Goal: Information Seeking & Learning: Get advice/opinions

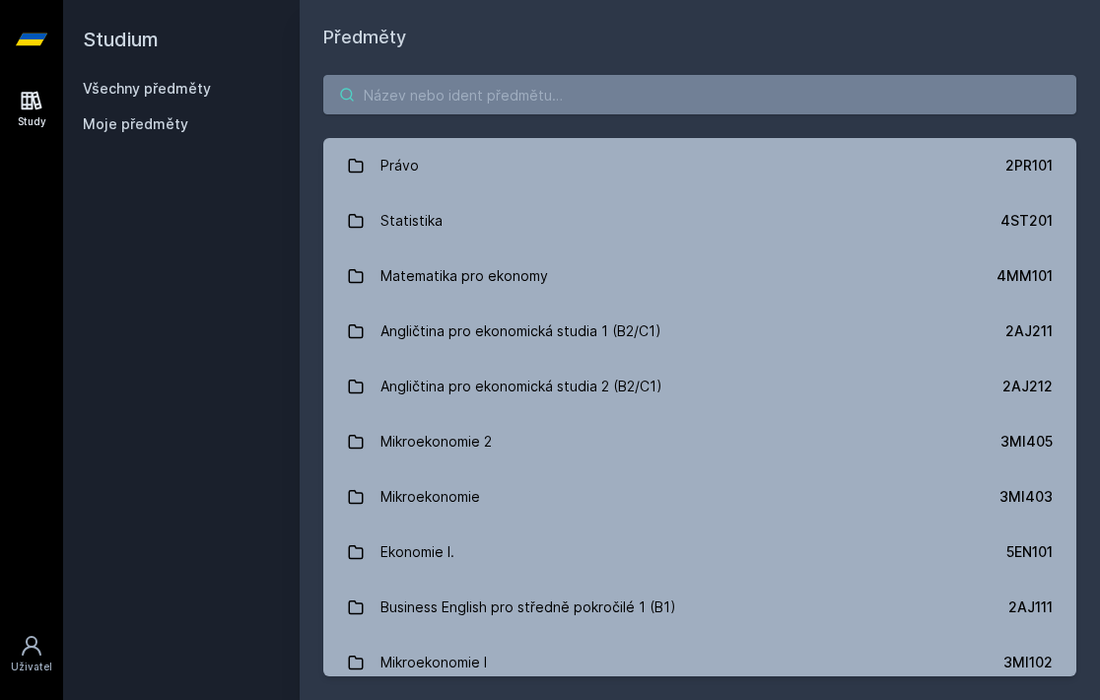
click at [677, 93] on input "search" at bounding box center [699, 94] width 753 height 39
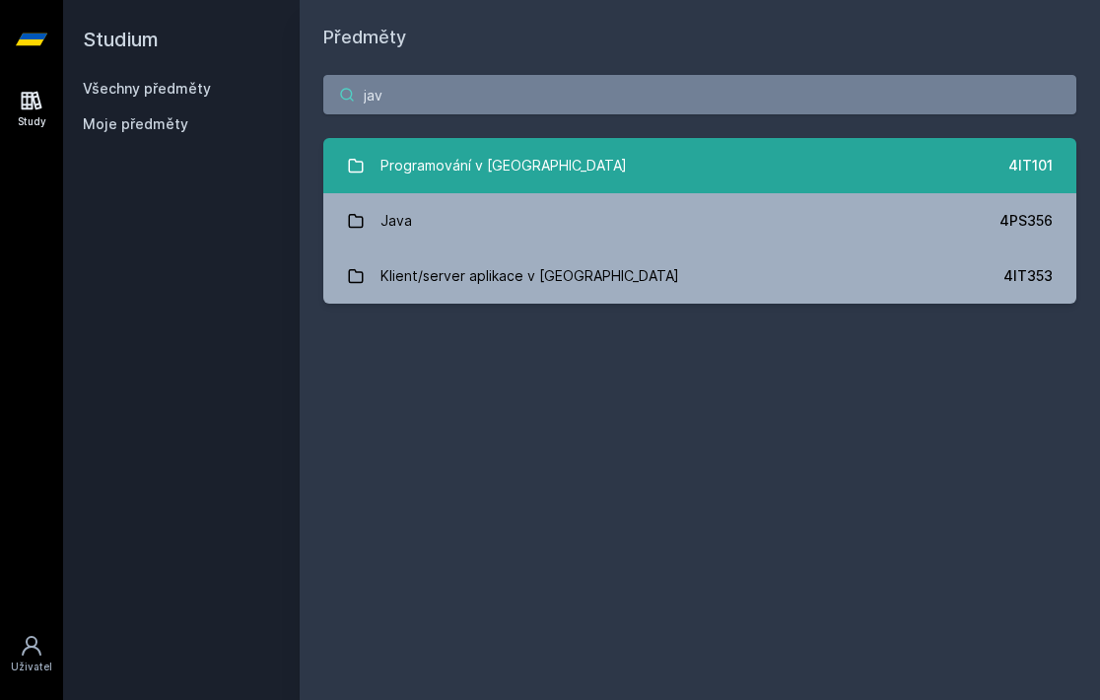
type input "jav"
click at [678, 144] on link "Programování v Javě 4IT101" at bounding box center [699, 165] width 753 height 55
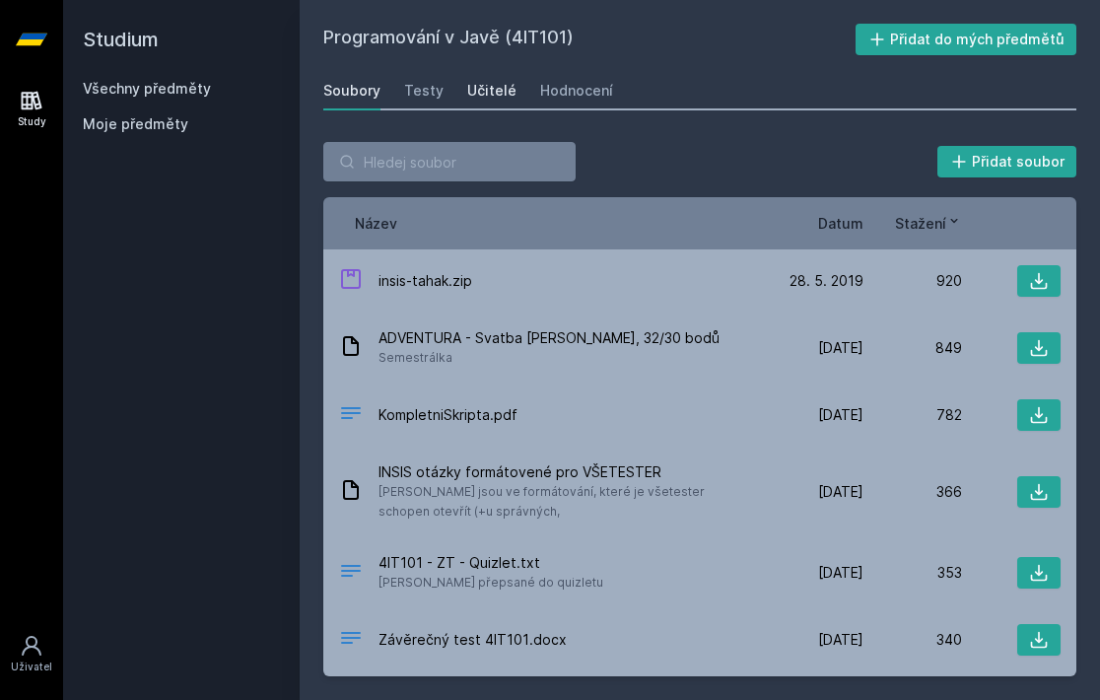
click at [467, 87] on div "Učitelé" at bounding box center [491, 91] width 49 height 20
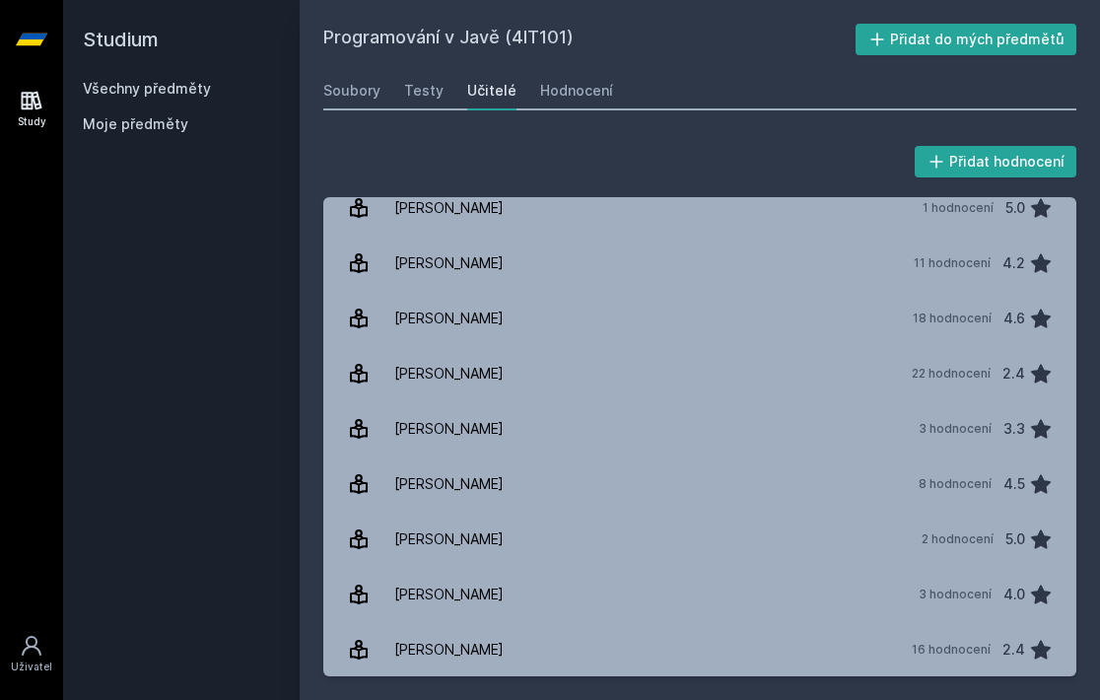
scroll to position [405, 0]
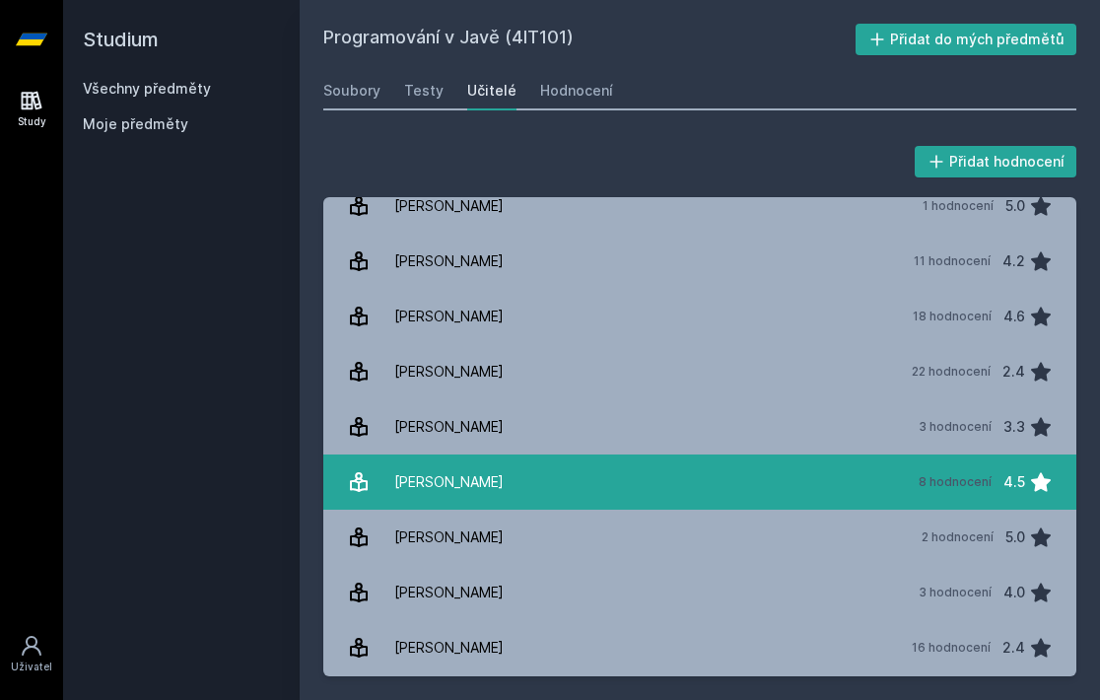
click at [621, 490] on link "[PERSON_NAME][DATE] hodnocení 4.5" at bounding box center [699, 481] width 753 height 55
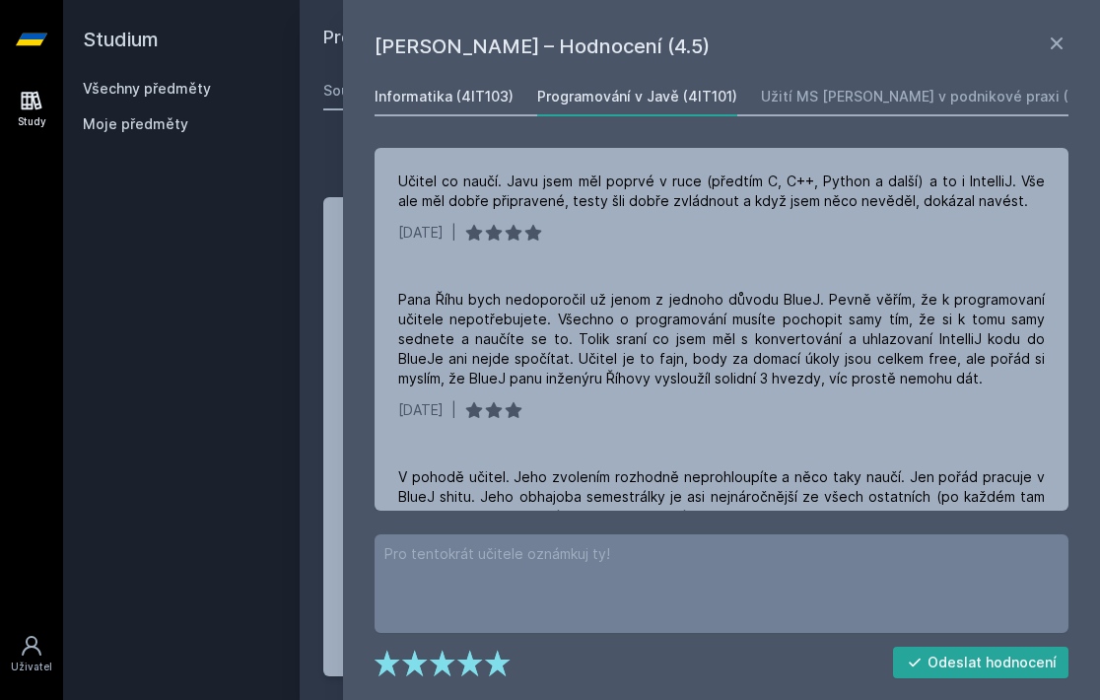
click at [494, 97] on div "Informatika (4IT103)" at bounding box center [444, 97] width 139 height 20
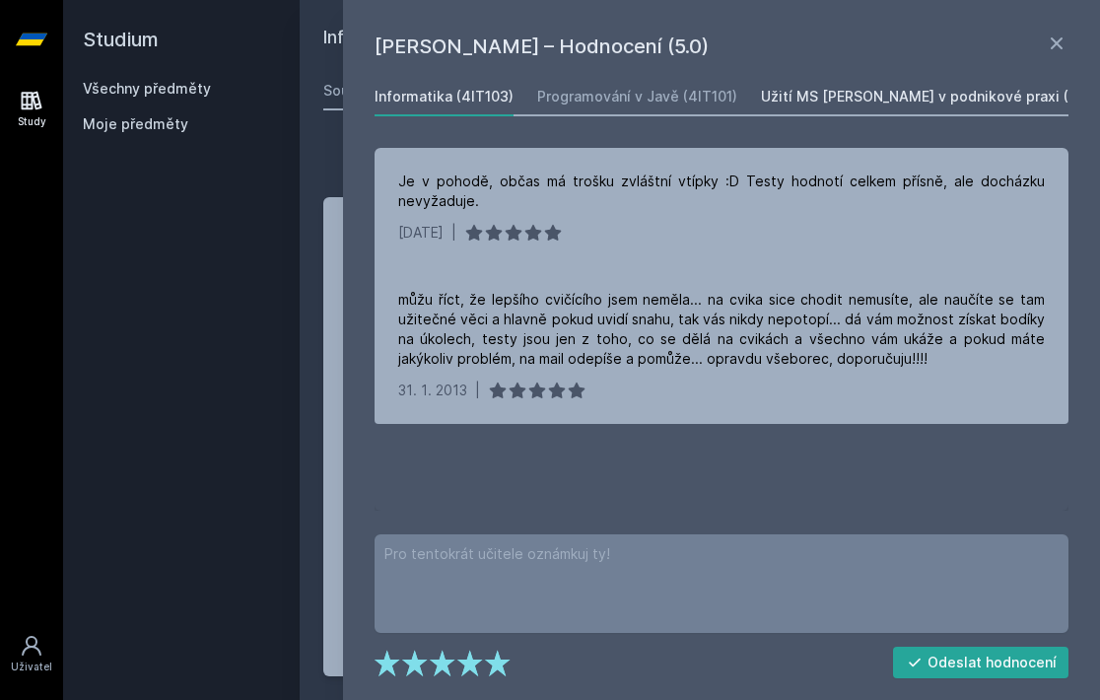
click at [865, 99] on div "Užití MS [PERSON_NAME] v podnikové praxi (4IT110)" at bounding box center [939, 97] width 357 height 20
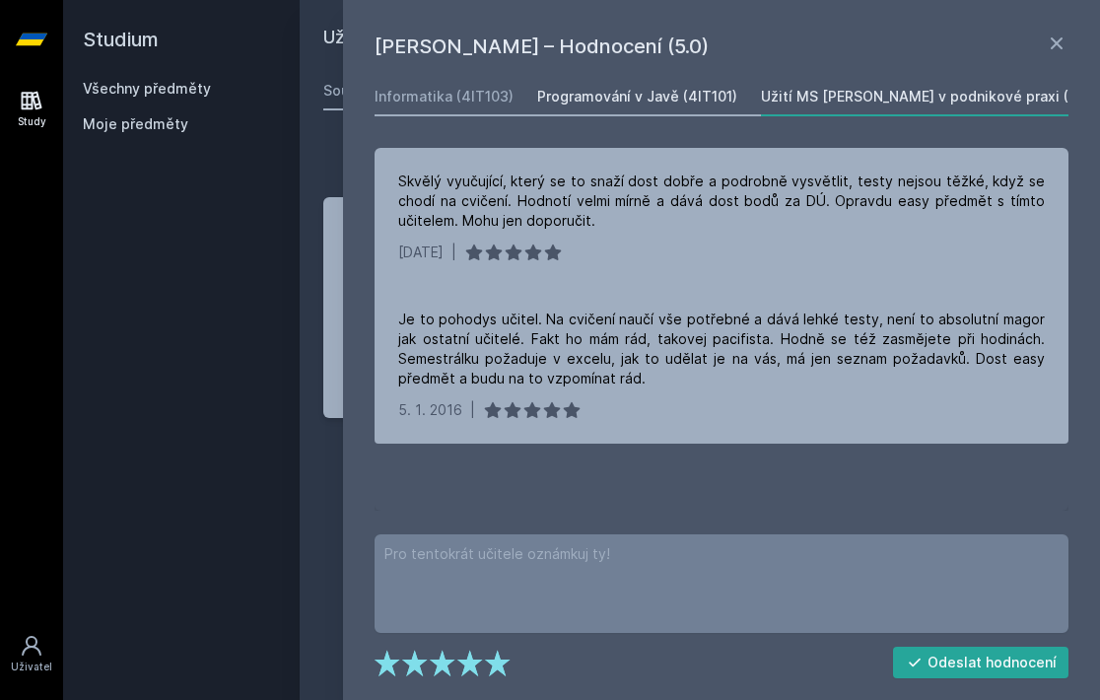
click at [695, 102] on div "Programování v Javě (4IT101)" at bounding box center [637, 97] width 200 height 20
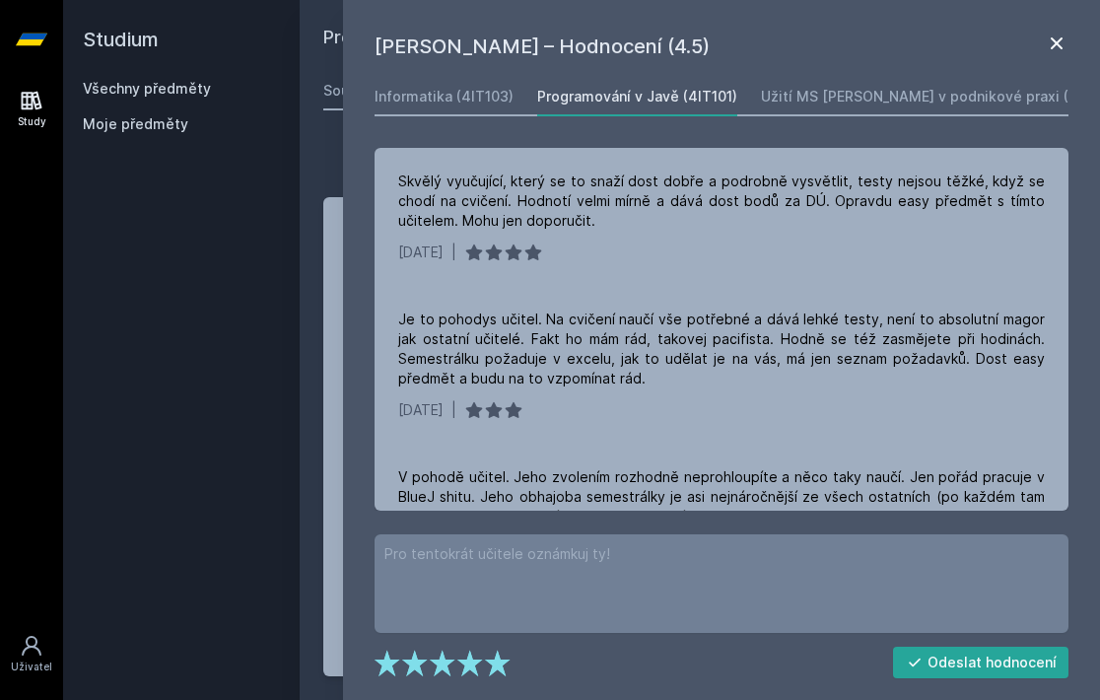
click at [1047, 41] on icon at bounding box center [1057, 44] width 24 height 24
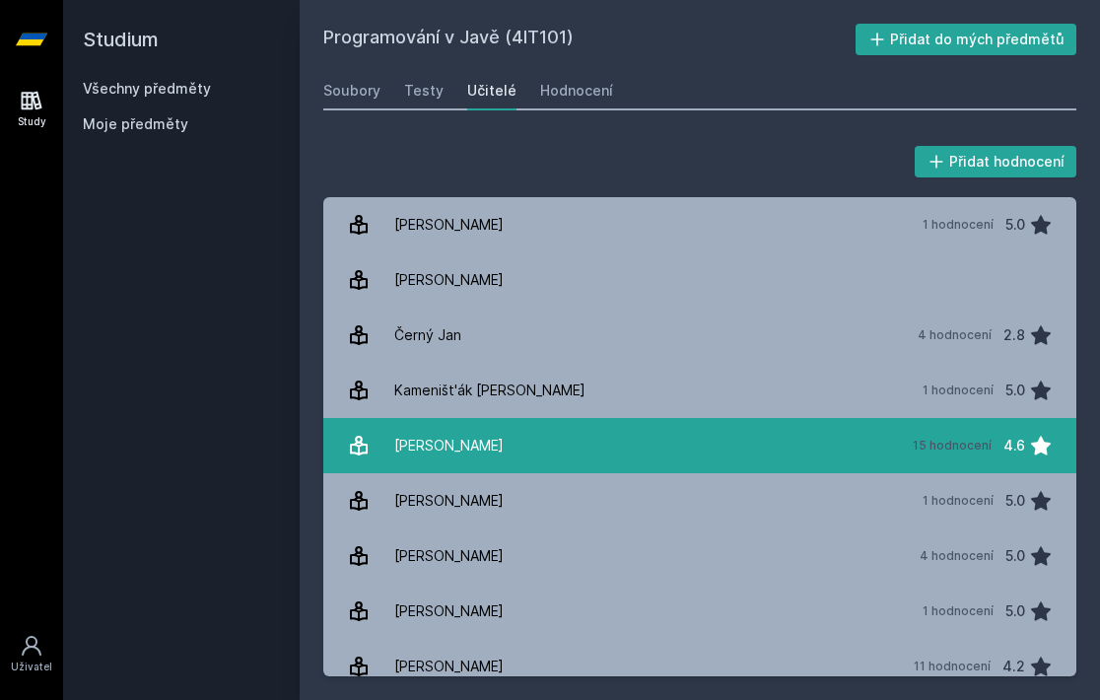
click at [752, 432] on link "[PERSON_NAME] 15 hodnocení 4.6" at bounding box center [699, 445] width 753 height 55
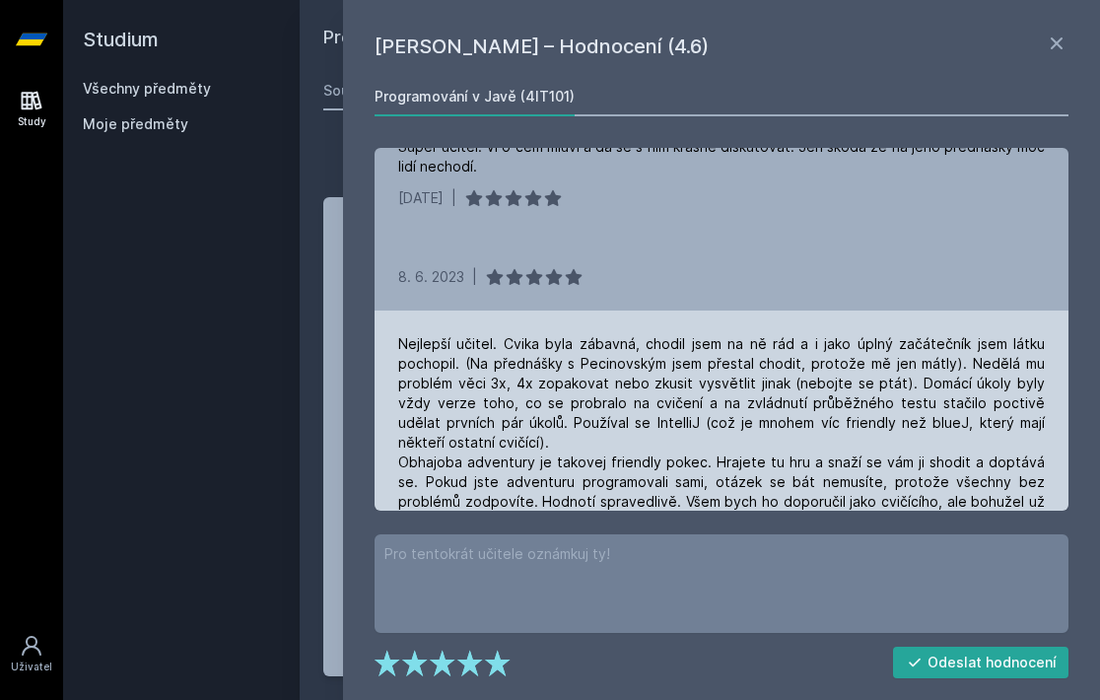
scroll to position [144, 0]
